Goal: Task Accomplishment & Management: Manage account settings

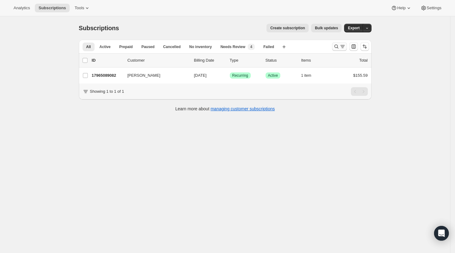
click at [337, 47] on icon "Search and filter results" at bounding box center [336, 47] width 4 height 4
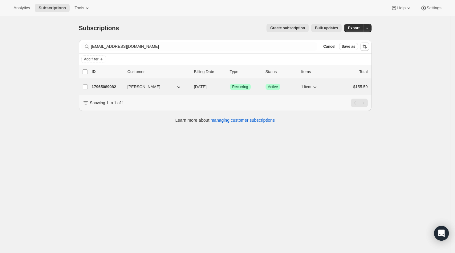
click at [110, 85] on p "17965089082" at bounding box center [107, 87] width 31 height 6
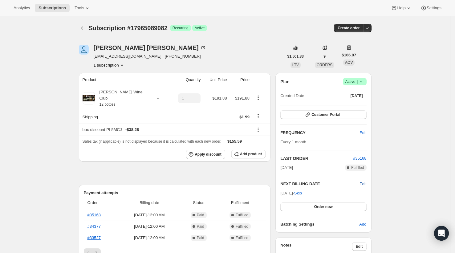
click at [365, 184] on span "Edit" at bounding box center [362, 184] width 7 height 6
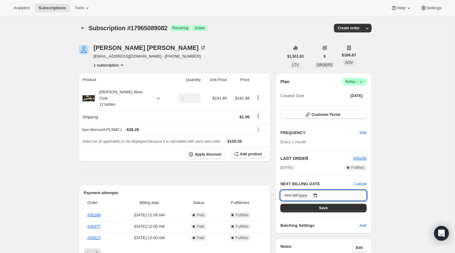
click at [321, 193] on input "[DATE]" at bounding box center [323, 195] width 86 height 10
type input "[DATE]"
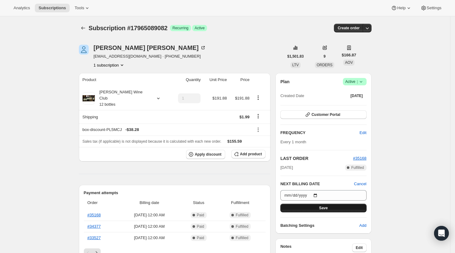
click at [323, 208] on span "Save" at bounding box center [323, 207] width 9 height 5
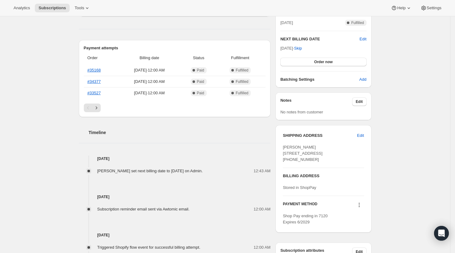
scroll to position [166, 0]
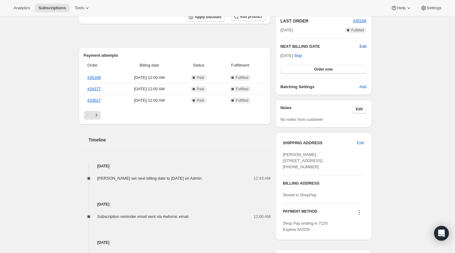
click at [364, 46] on span "Edit" at bounding box center [362, 46] width 7 height 6
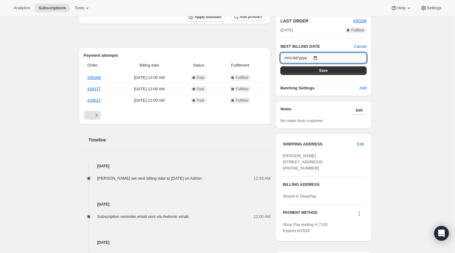
click at [320, 54] on input "[DATE]" at bounding box center [323, 58] width 86 height 10
click at [322, 57] on input "[DATE]" at bounding box center [323, 58] width 86 height 10
click at [323, 58] on input "[DATE]" at bounding box center [323, 58] width 86 height 10
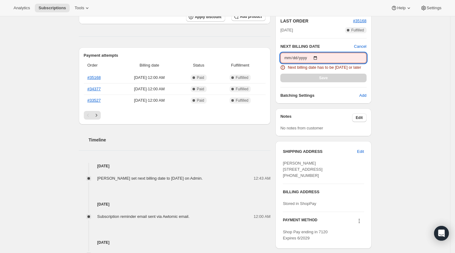
click at [321, 60] on input "[DATE]" at bounding box center [323, 58] width 86 height 10
click at [322, 58] on input "[DATE]" at bounding box center [323, 58] width 86 height 10
type input "[DATE]"
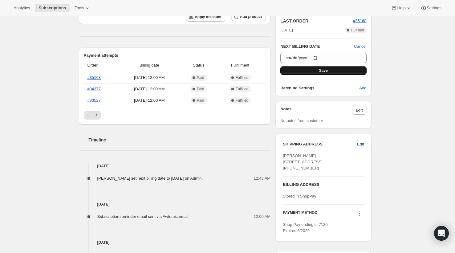
click at [325, 69] on span "Save" at bounding box center [323, 70] width 9 height 5
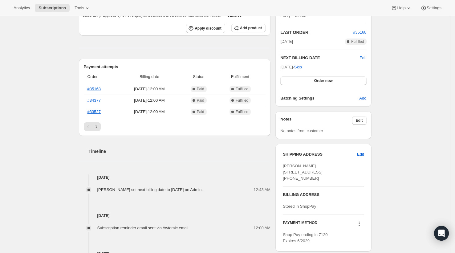
scroll to position [182, 0]
